Goal: Check status: Check status

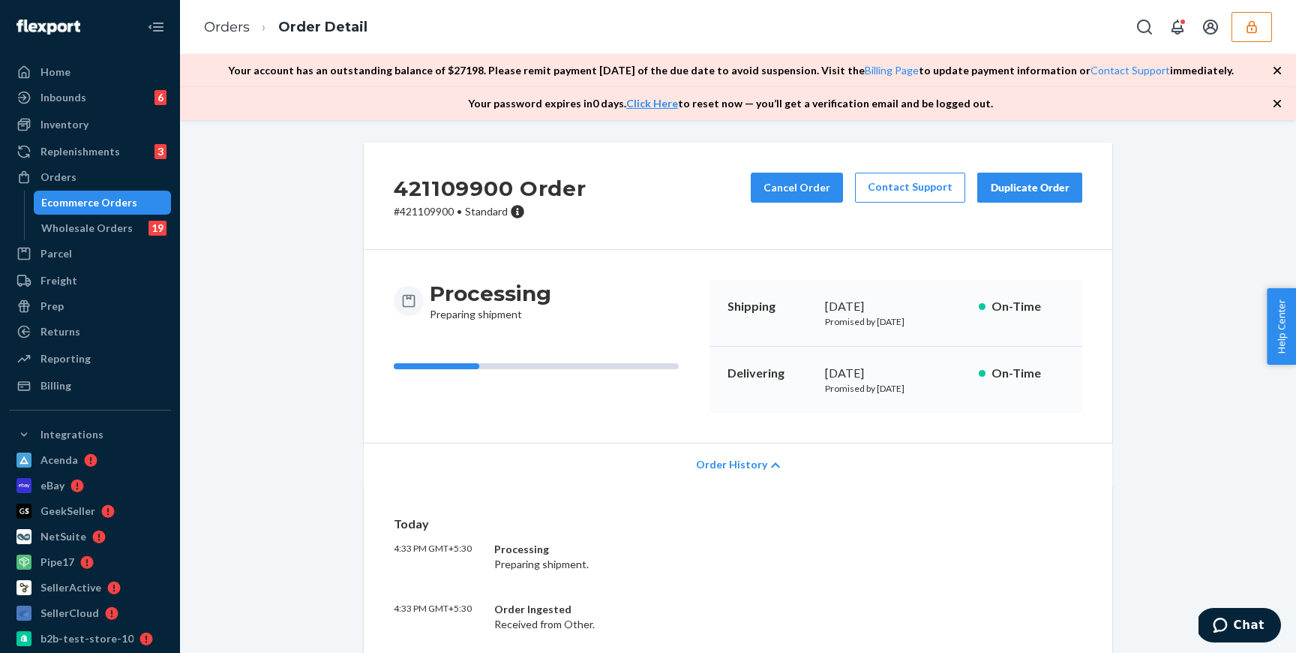
click at [1279, 98] on icon "button" at bounding box center [1277, 103] width 15 height 15
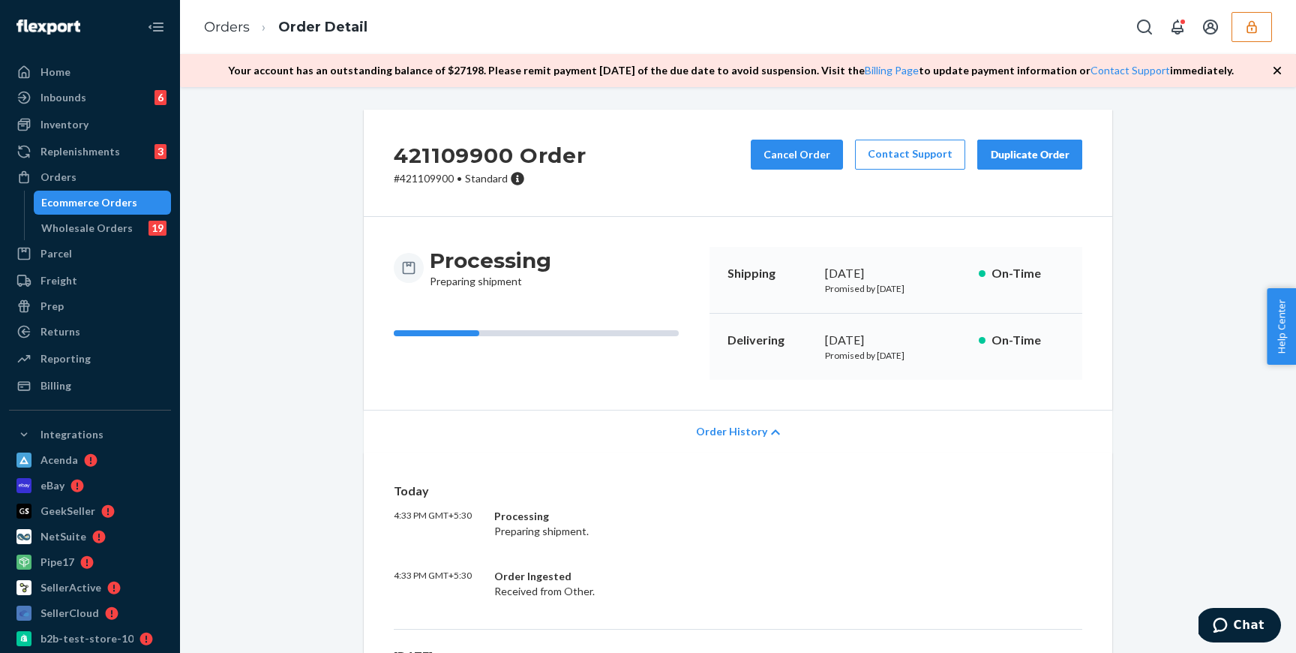
click at [1278, 63] on icon "button" at bounding box center [1277, 70] width 15 height 15
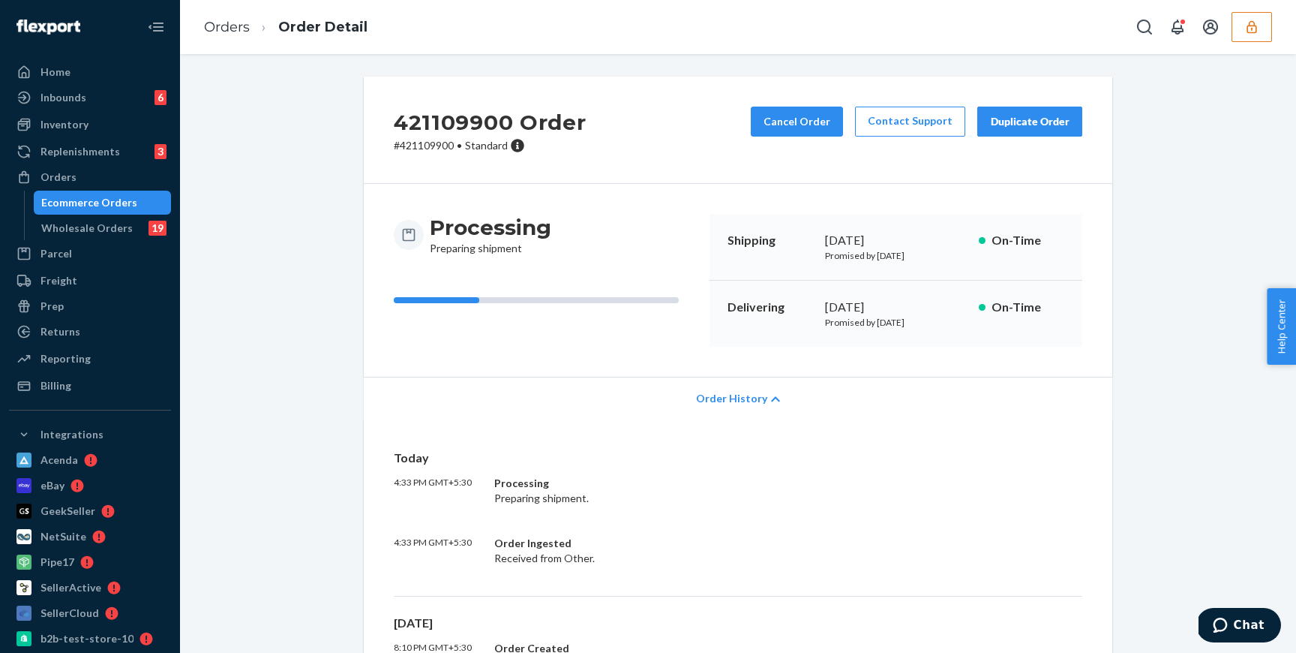
click at [71, 205] on div "Ecommerce Orders" at bounding box center [89, 202] width 96 height 15
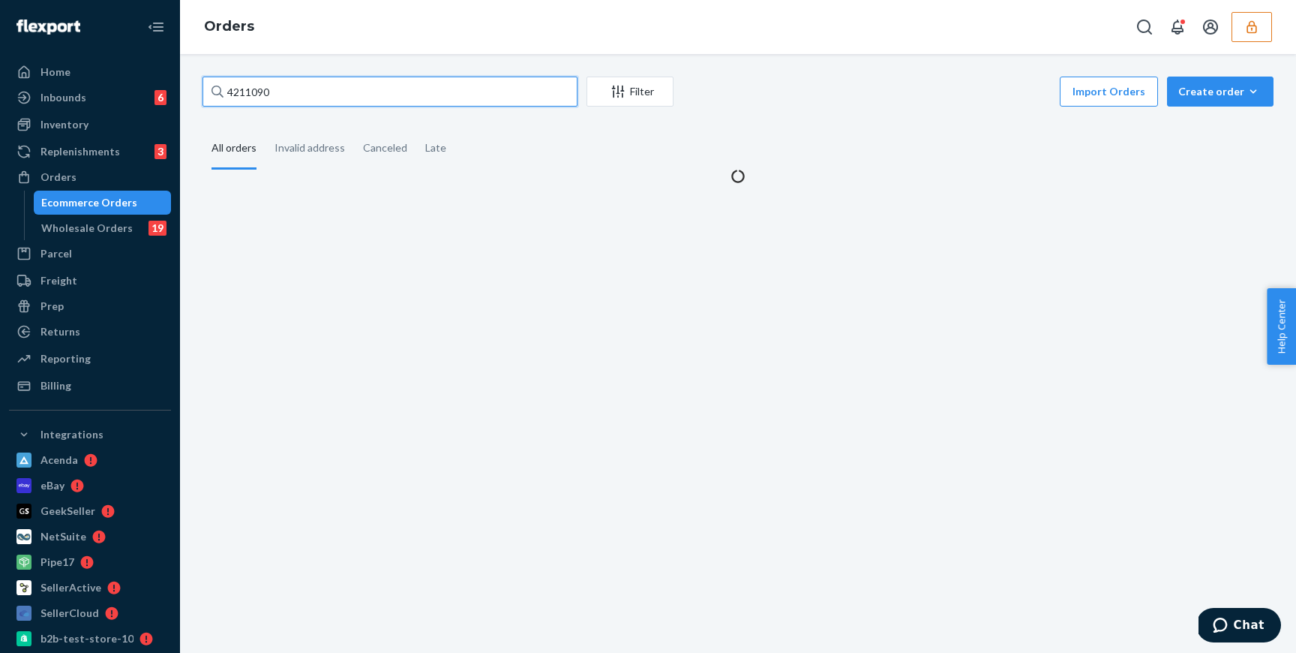
click at [289, 98] on input "4211090" at bounding box center [390, 92] width 375 height 30
paste input "132513227"
type input "132513227"
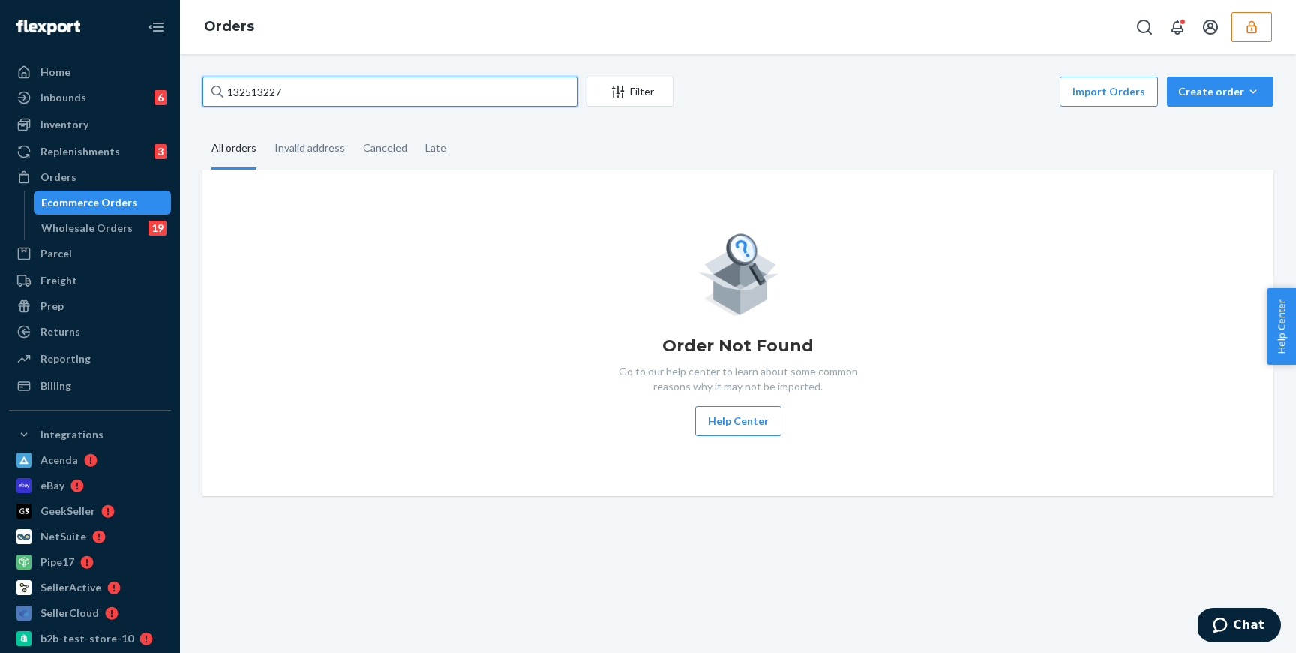
click at [356, 97] on input "132513227" at bounding box center [390, 92] width 375 height 30
click at [308, 91] on input "132513227" at bounding box center [390, 92] width 375 height 30
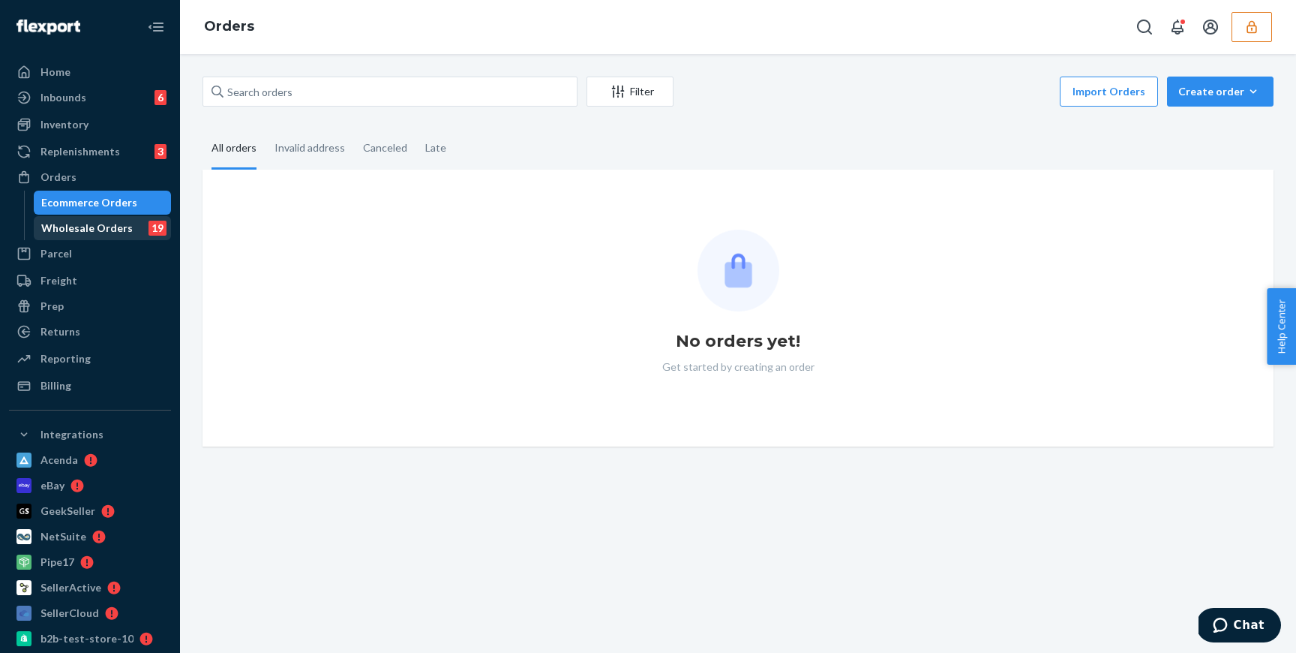
click at [98, 225] on div "Wholesale Orders" at bounding box center [87, 228] width 92 height 15
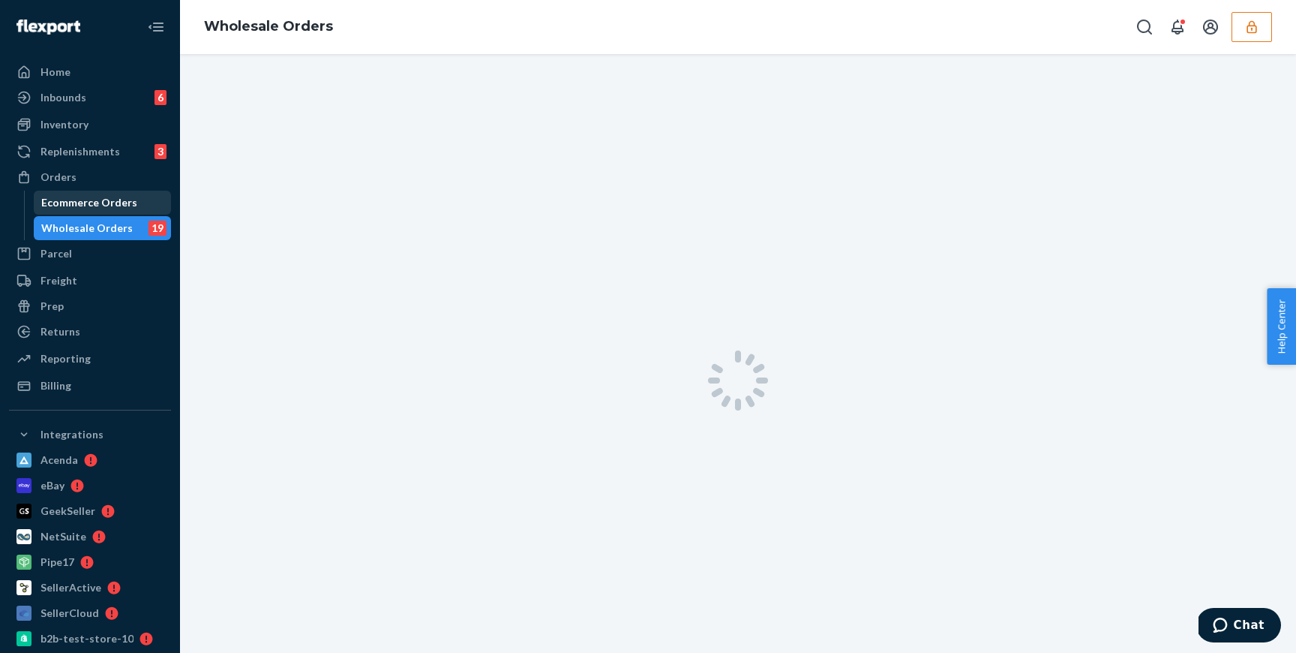
click at [147, 214] on link "Ecommerce Orders" at bounding box center [103, 203] width 138 height 24
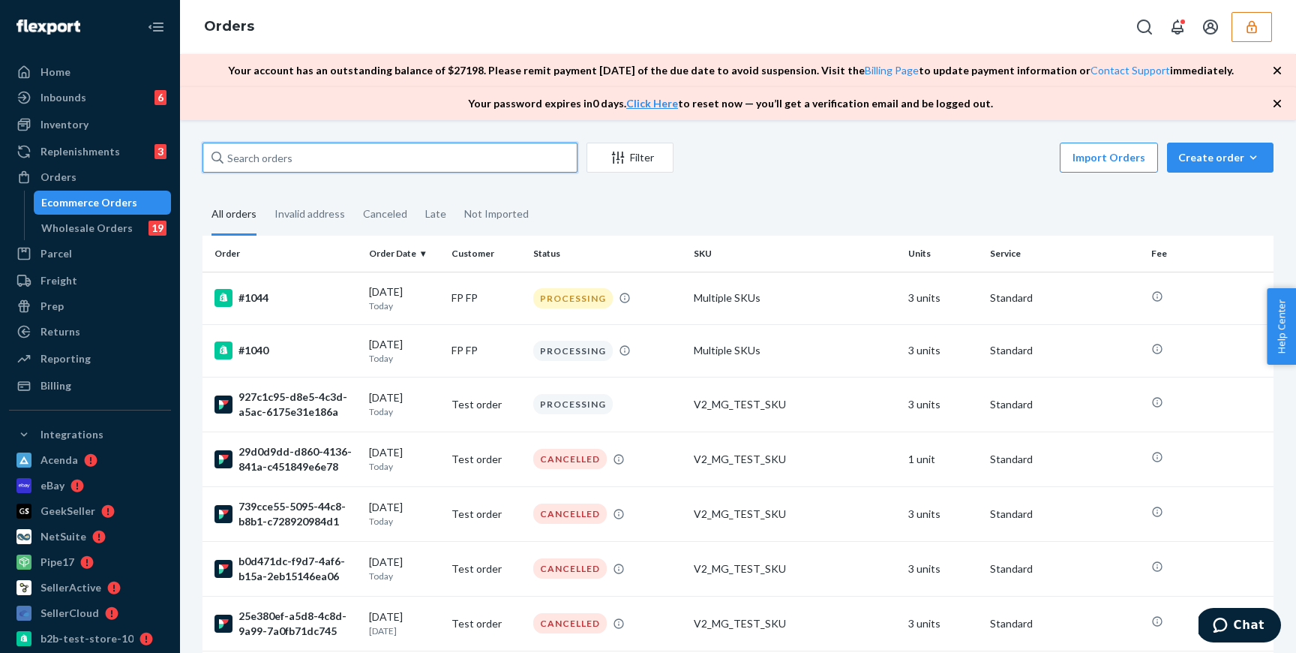
click at [511, 165] on input "text" at bounding box center [390, 158] width 375 height 30
paste input "134821932"
type input "134821932"
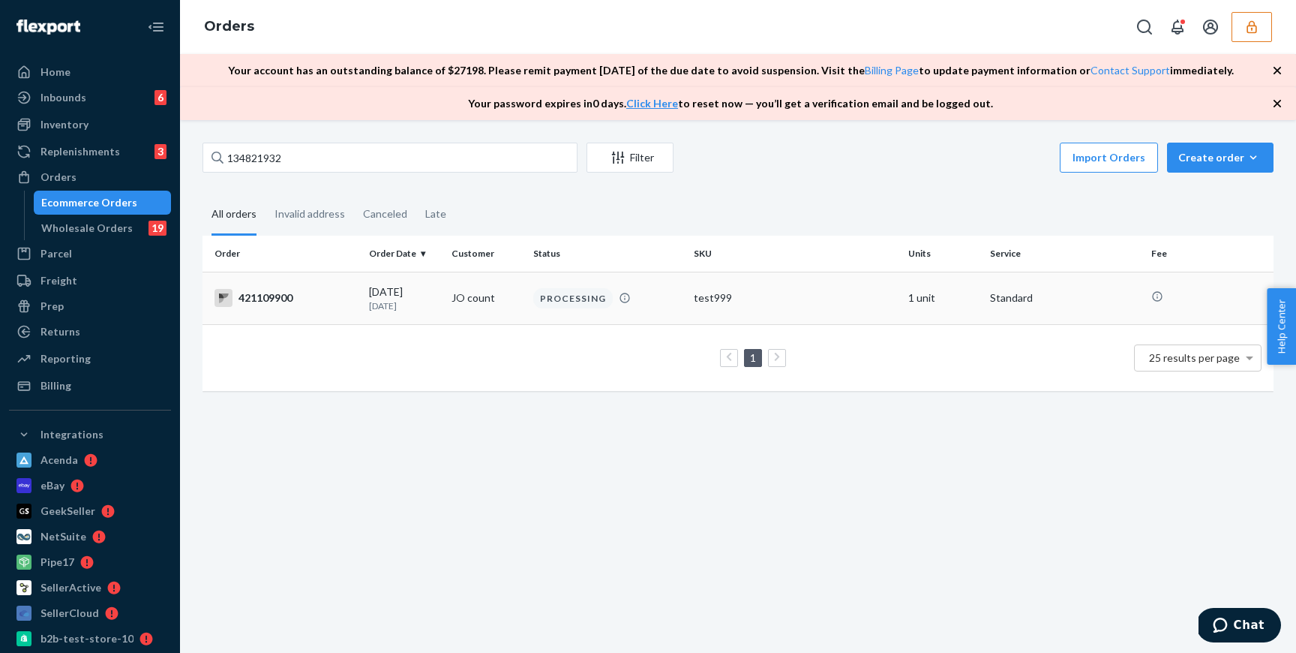
click at [311, 320] on td "421109900" at bounding box center [283, 298] width 161 height 53
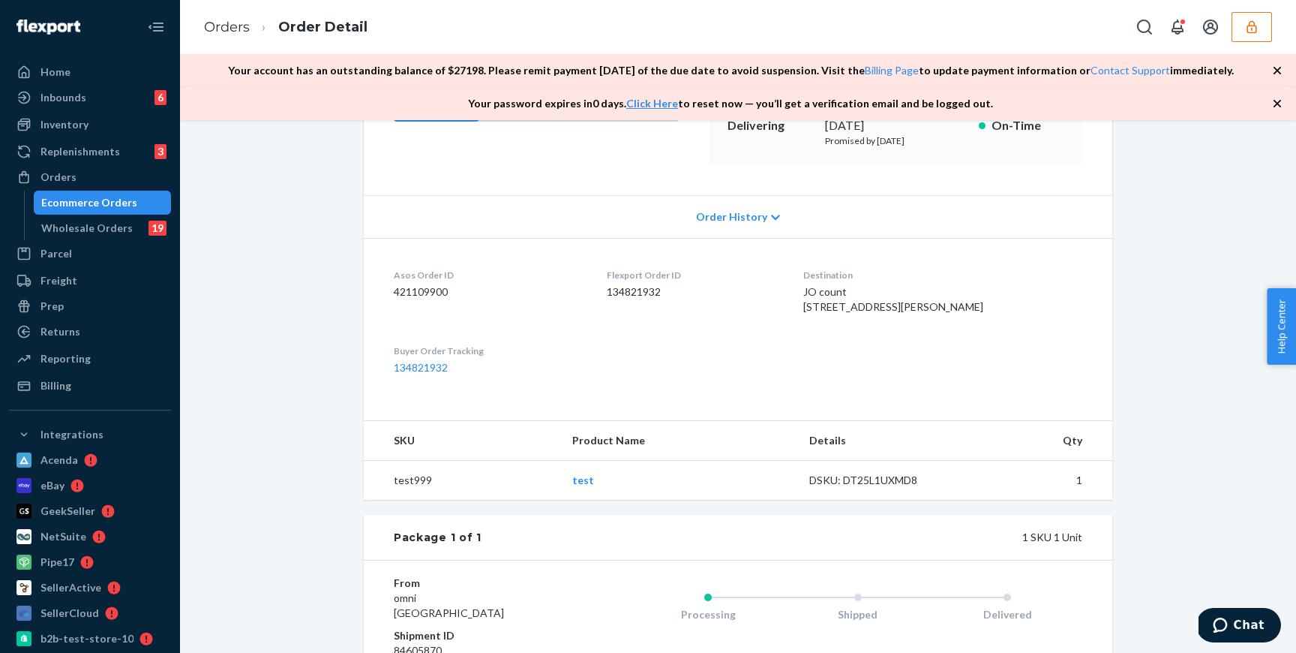
scroll to position [140, 0]
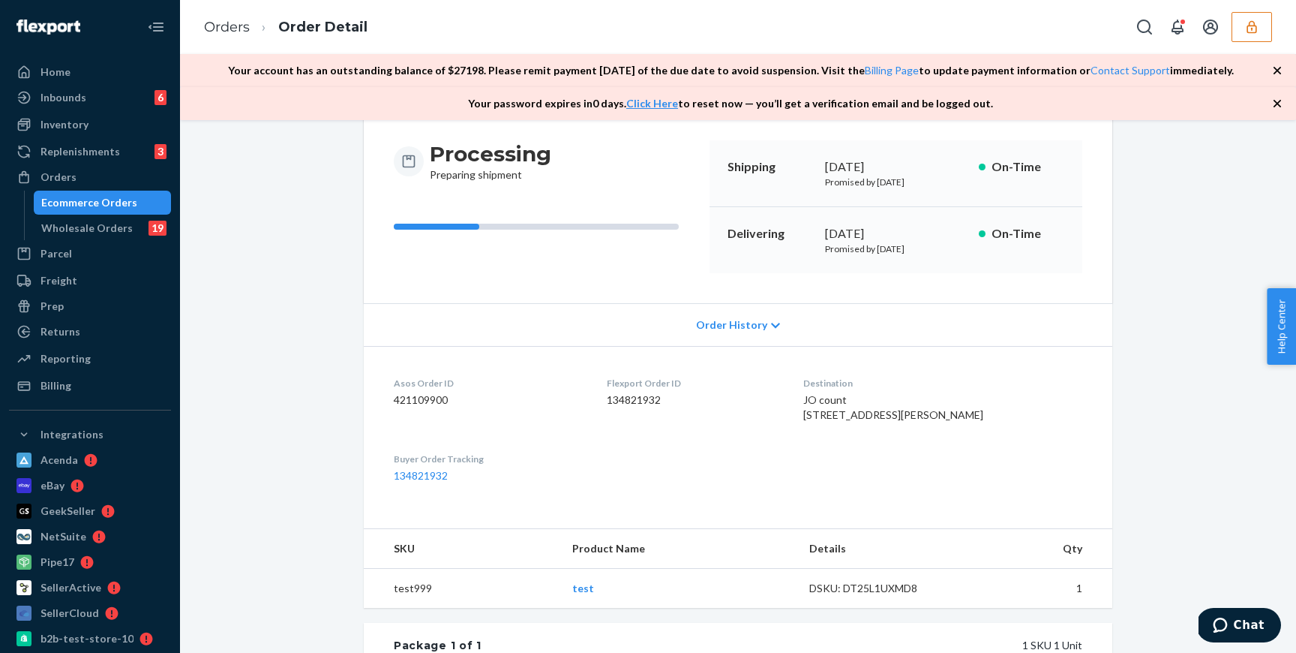
click at [739, 322] on span "Order History" at bounding box center [731, 324] width 71 height 15
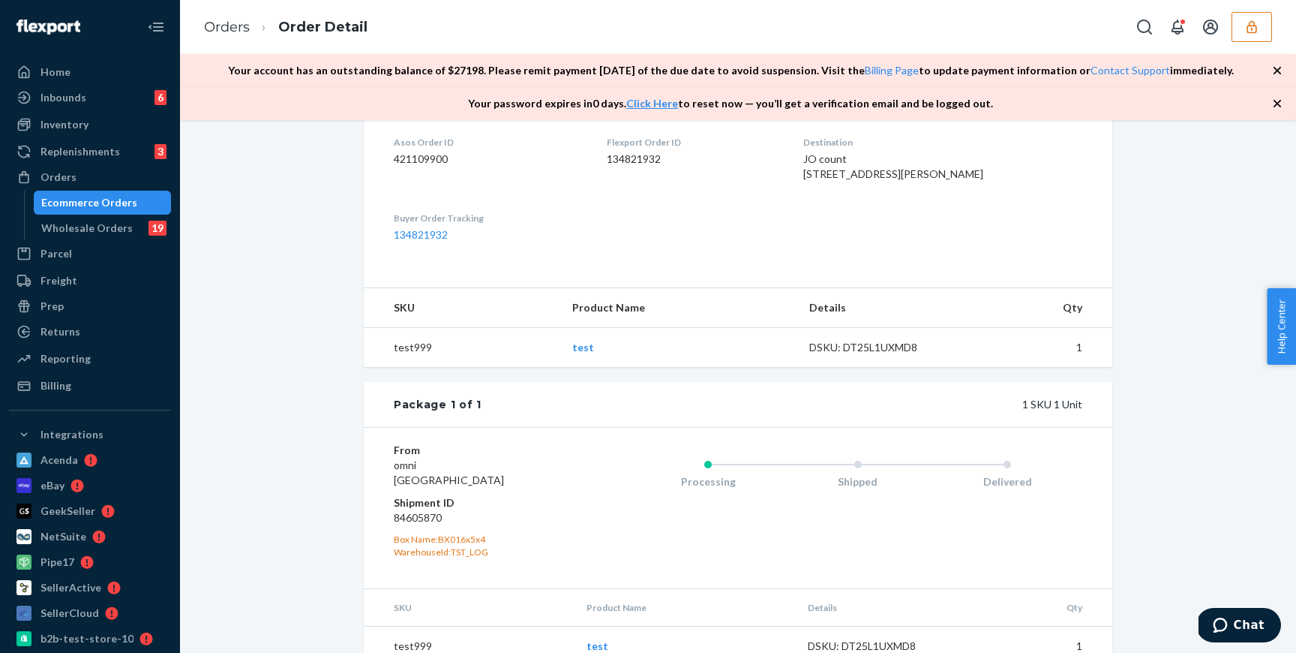
scroll to position [752, 0]
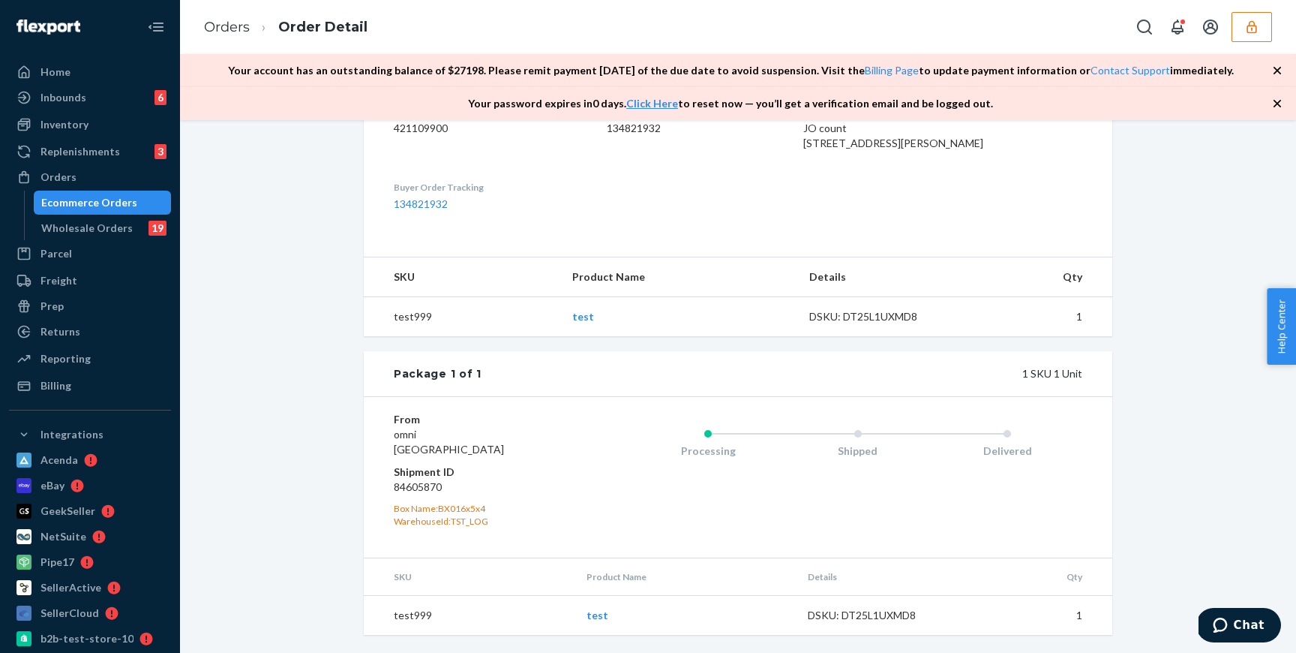
click at [428, 482] on dd "84605870" at bounding box center [483, 486] width 179 height 15
copy dd "84605870"
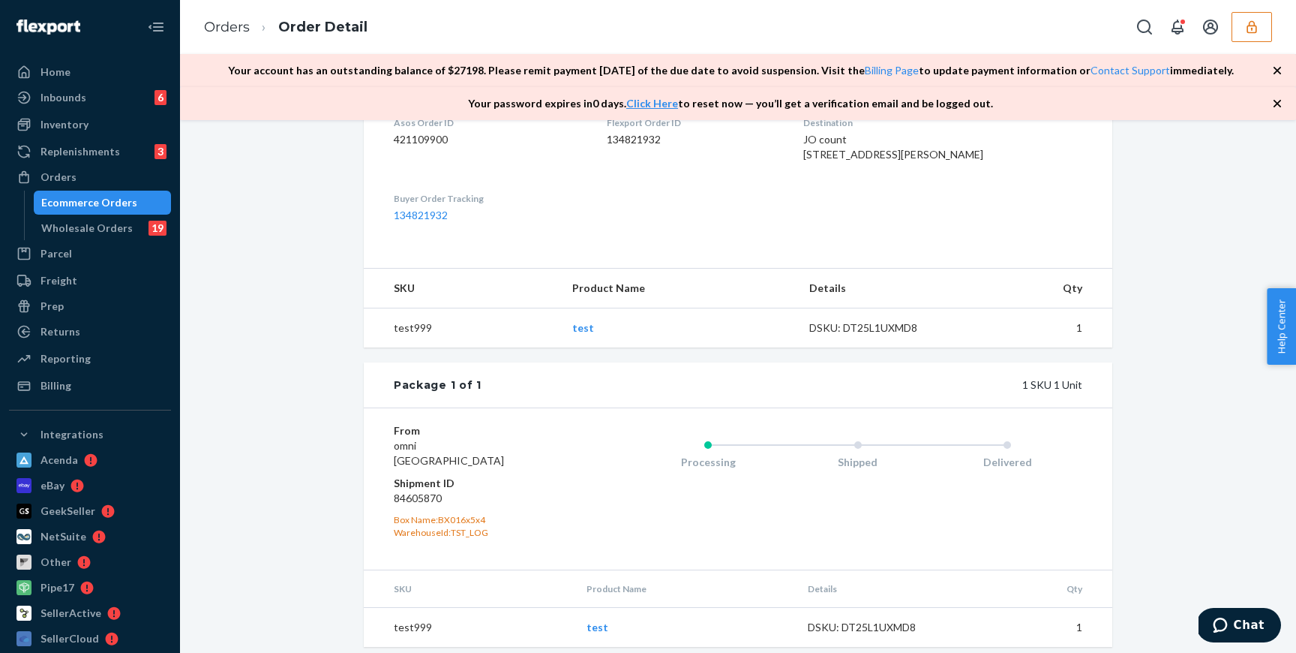
scroll to position [441, 0]
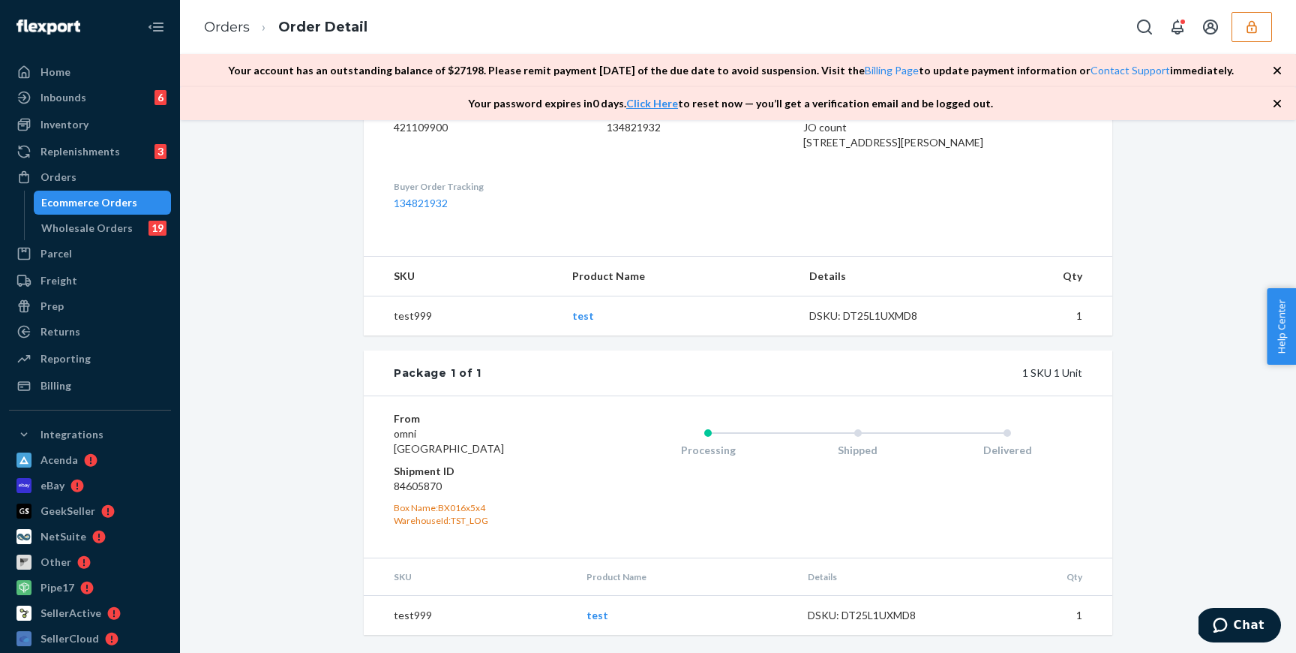
click at [467, 523] on div "WarehouseId: TST_LOG" at bounding box center [483, 520] width 179 height 13
click at [590, 520] on div "Processing Shipped Delivered" at bounding box center [827, 476] width 509 height 131
